Goal: Navigation & Orientation: Find specific page/section

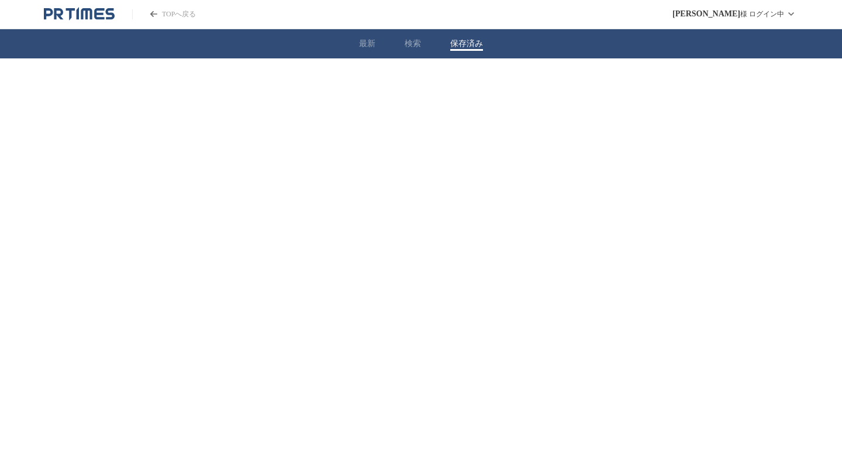
click at [452, 43] on button "保存済み" at bounding box center [466, 44] width 33 height 11
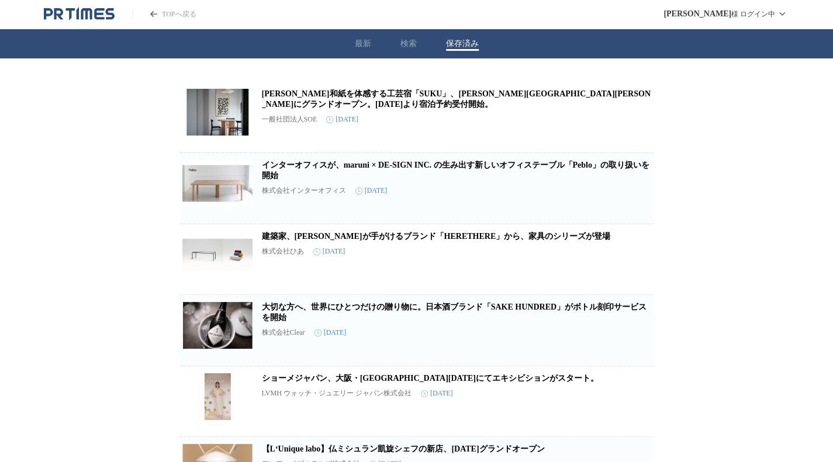
click at [364, 171] on link "インターオフィスが、maruni × DE-SIGN INC. の生み出す新しいオフィステーブル「Peblo」の取り扱いを開始" at bounding box center [456, 170] width 388 height 19
click at [333, 96] on link "[PERSON_NAME]和紙を体感する工芸宿「SUKU」、[PERSON_NAME][GEOGRAPHIC_DATA][PERSON_NAME]にグランドオ…" at bounding box center [456, 98] width 389 height 19
